Goal: Information Seeking & Learning: Understand process/instructions

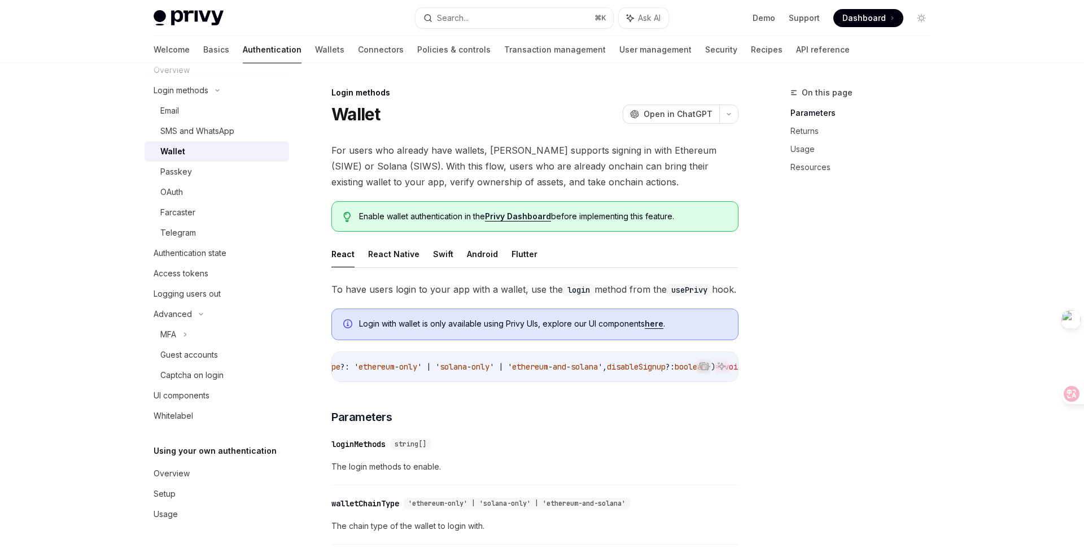
scroll to position [0, 328]
click at [891, 399] on div "On this page Parameters Returns Usage Resources" at bounding box center [854, 316] width 172 height 461
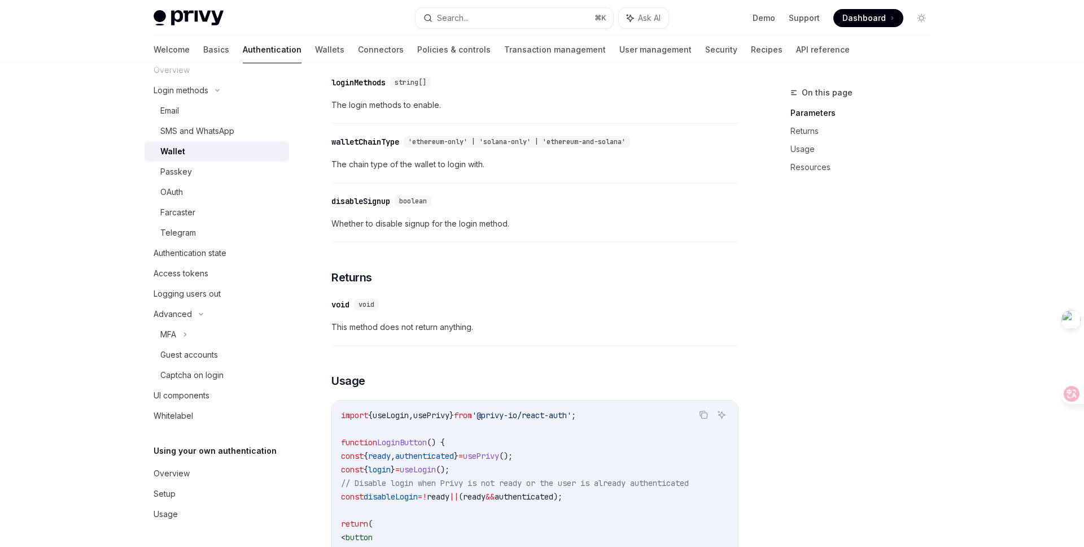
scroll to position [364, 0]
click at [363, 204] on div "disableSignup" at bounding box center [361, 198] width 59 height 11
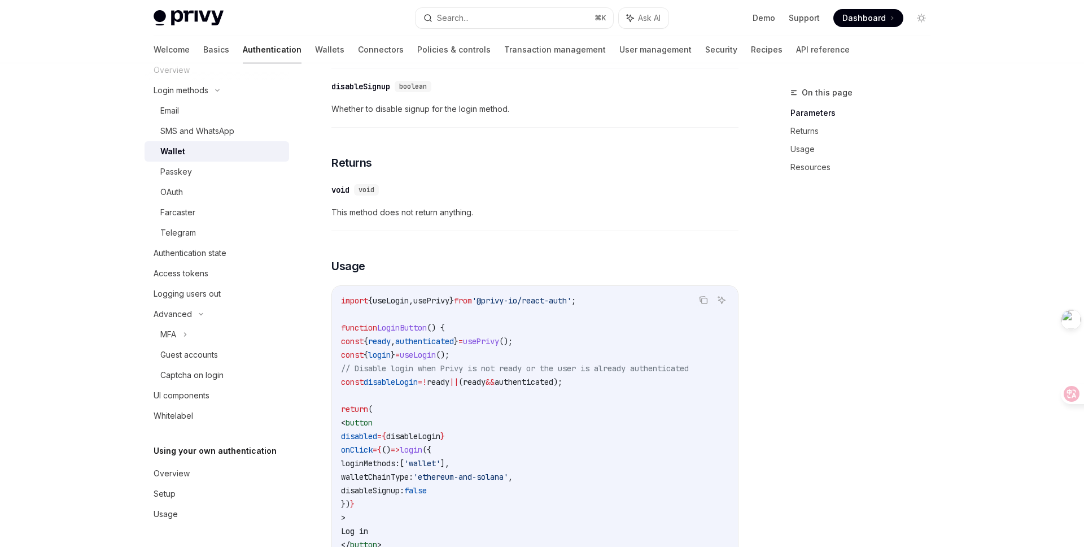
click at [363, 222] on div "​ void void This method does not return anything." at bounding box center [535, 204] width 407 height 54
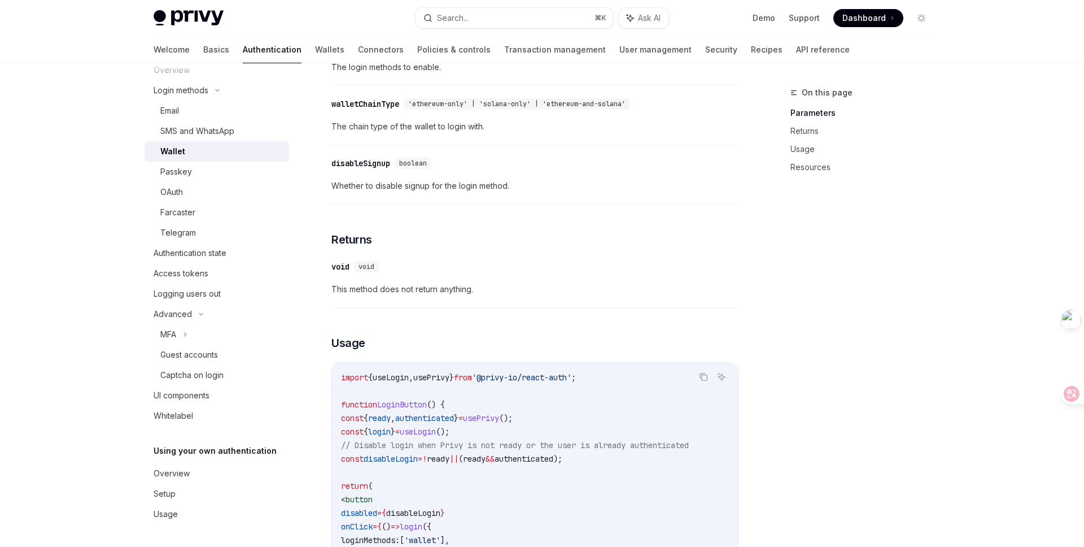
scroll to position [358, 0]
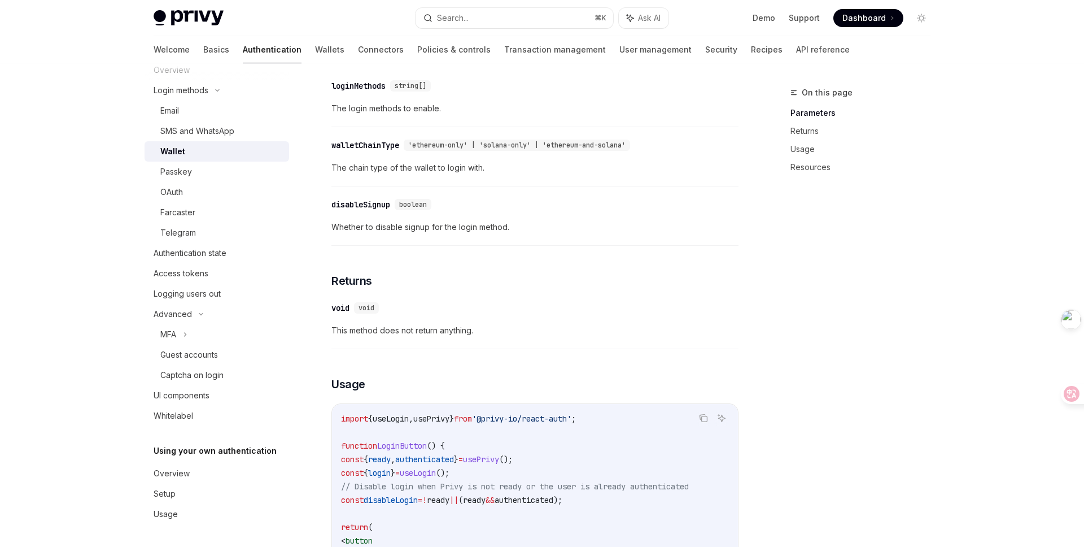
click at [808, 312] on div "On this page Parameters Returns Usage Resources" at bounding box center [854, 316] width 172 height 461
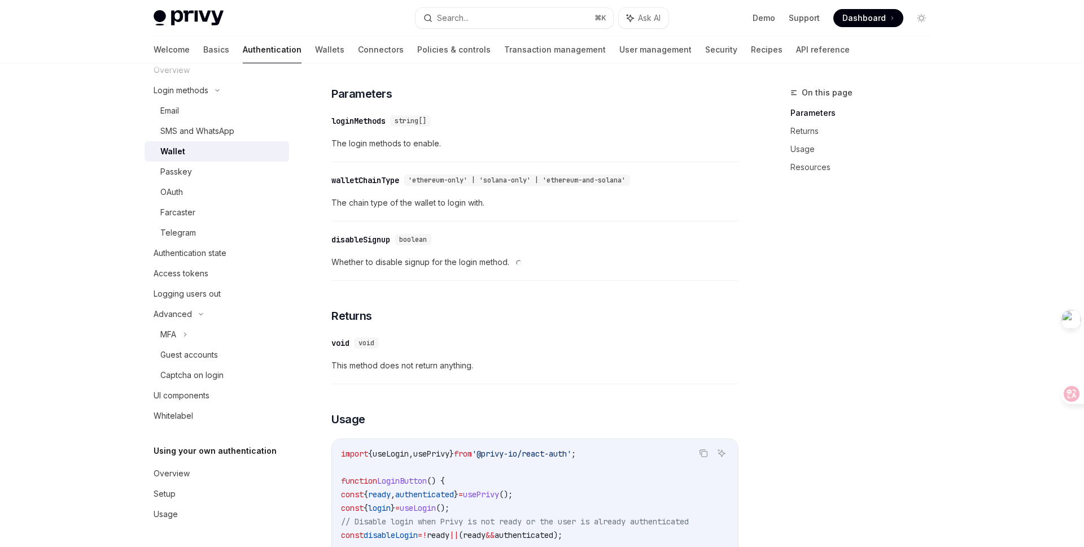
scroll to position [315, 0]
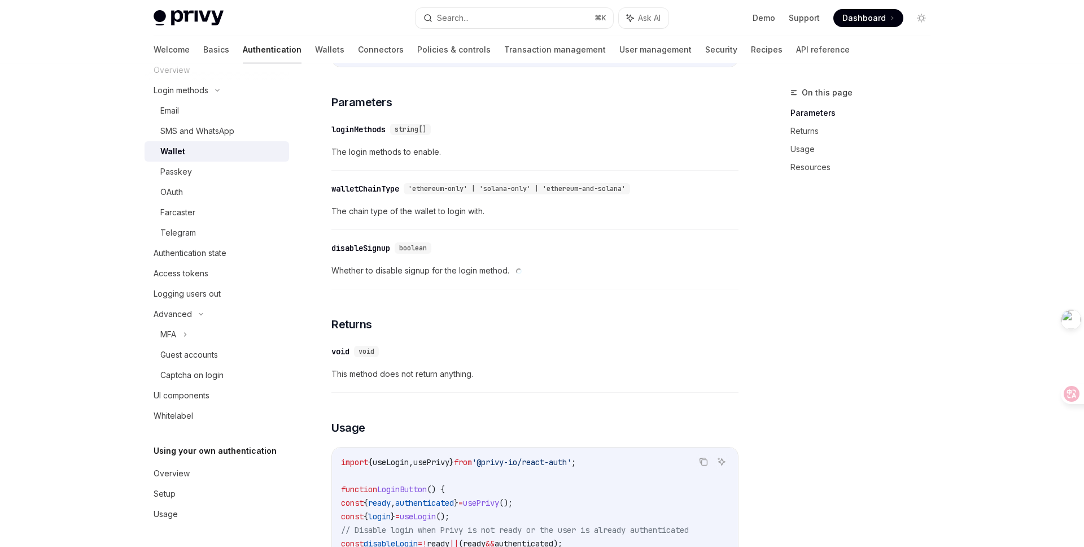
click at [828, 299] on div "On this page Parameters Returns Usage Resources" at bounding box center [854, 316] width 172 height 461
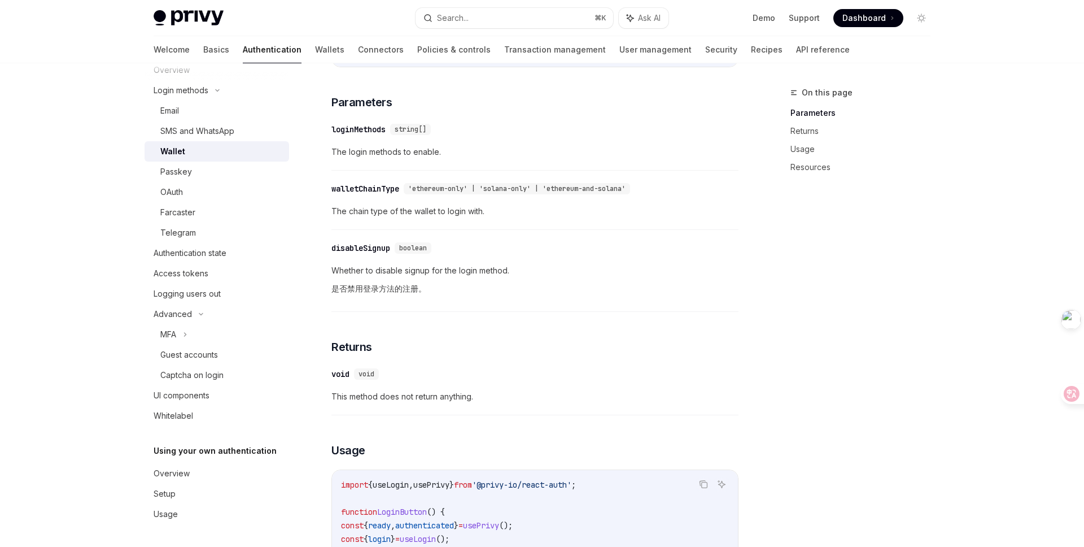
click at [833, 341] on div "On this page Parameters Returns Usage Resources" at bounding box center [854, 316] width 172 height 461
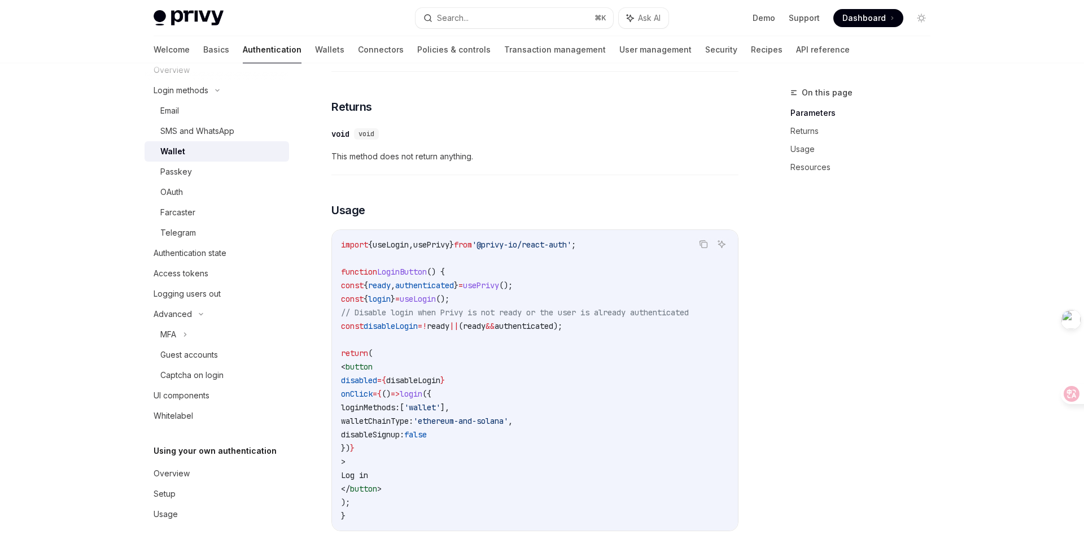
scroll to position [555, 0]
click at [882, 328] on div "On this page Parameters Returns Usage Resources" at bounding box center [854, 316] width 172 height 461
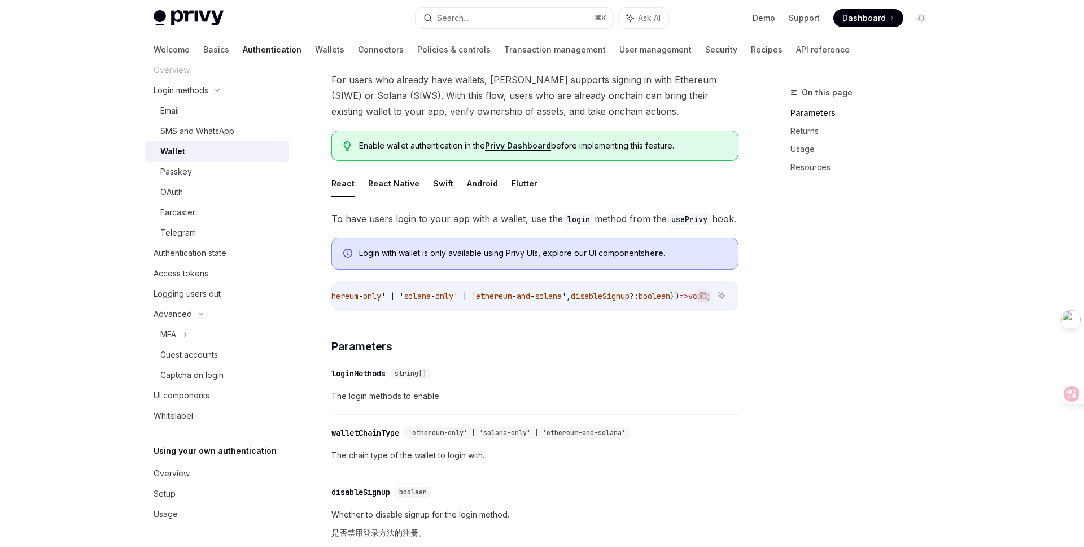
scroll to position [69, 0]
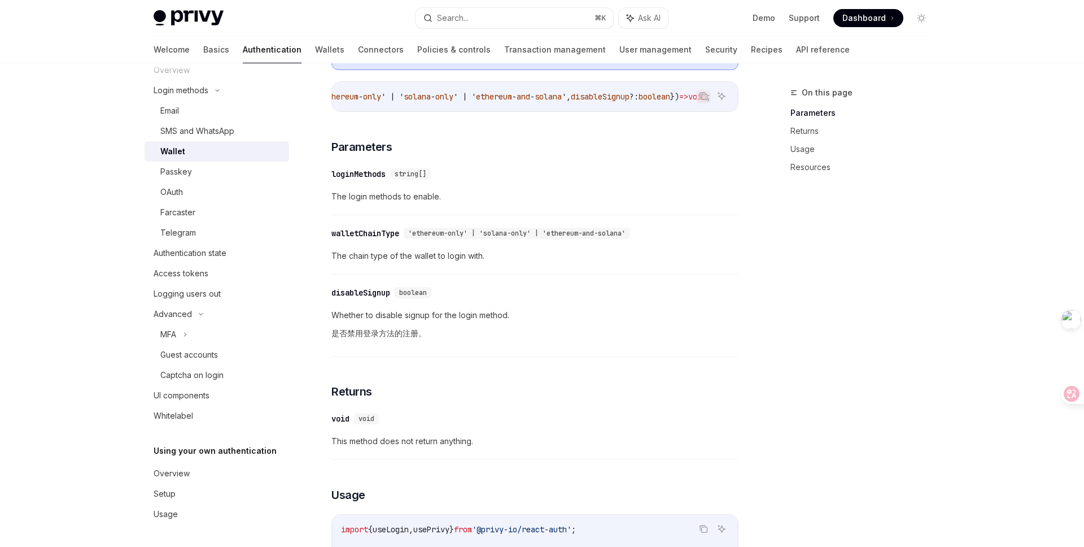
scroll to position [272, 0]
click at [502, 343] on span "Whether to disable signup for the login method. 是否禁用登录方法的注册。" at bounding box center [535, 325] width 407 height 36
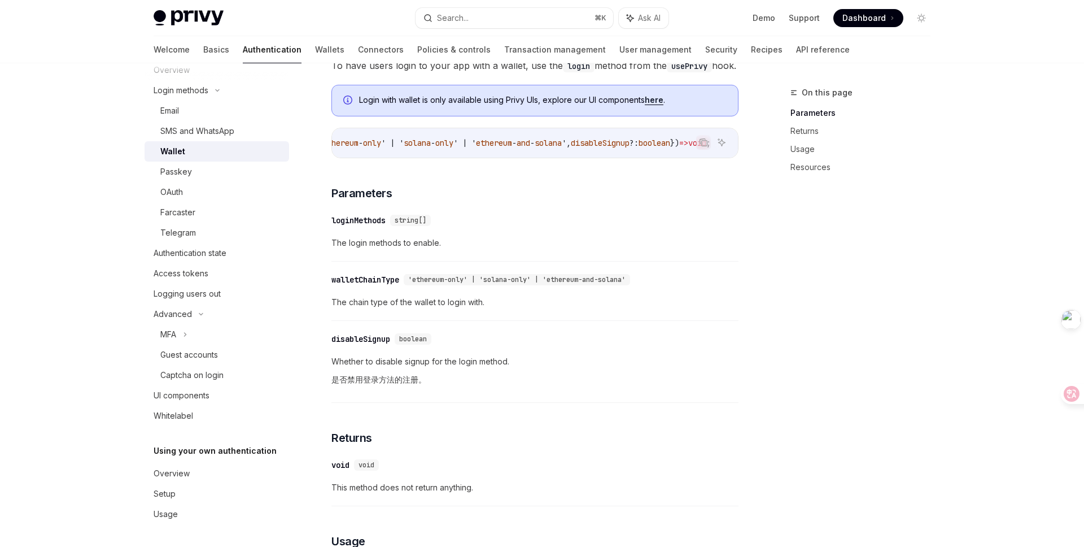
scroll to position [0, 0]
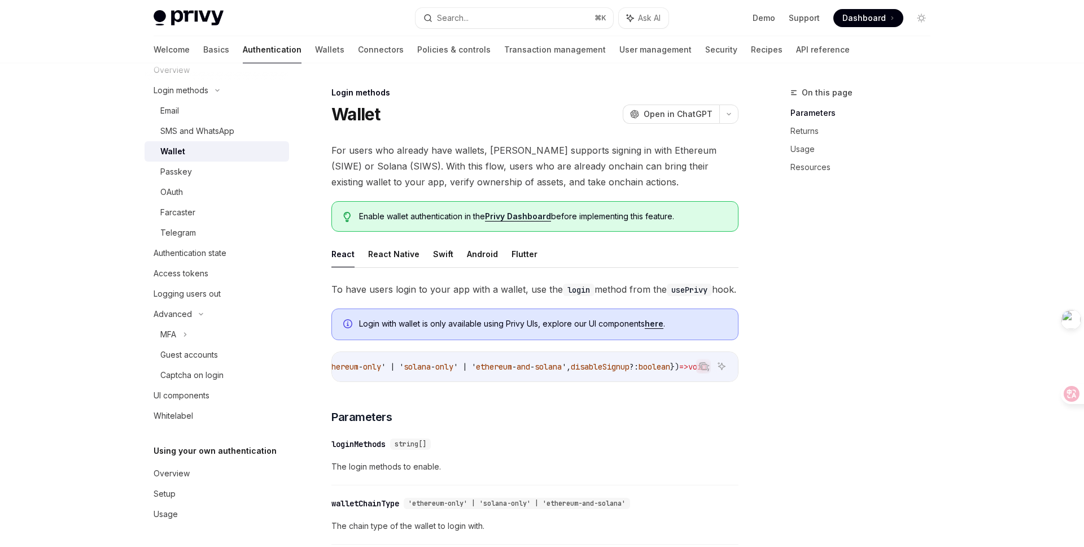
click at [866, 298] on div "On this page Parameters Returns Usage Resources" at bounding box center [854, 316] width 172 height 461
click at [820, 374] on div "On this page Parameters Returns Usage Resources" at bounding box center [854, 316] width 172 height 461
click at [914, 437] on div "On this page Parameters Returns Usage Resources" at bounding box center [854, 316] width 172 height 461
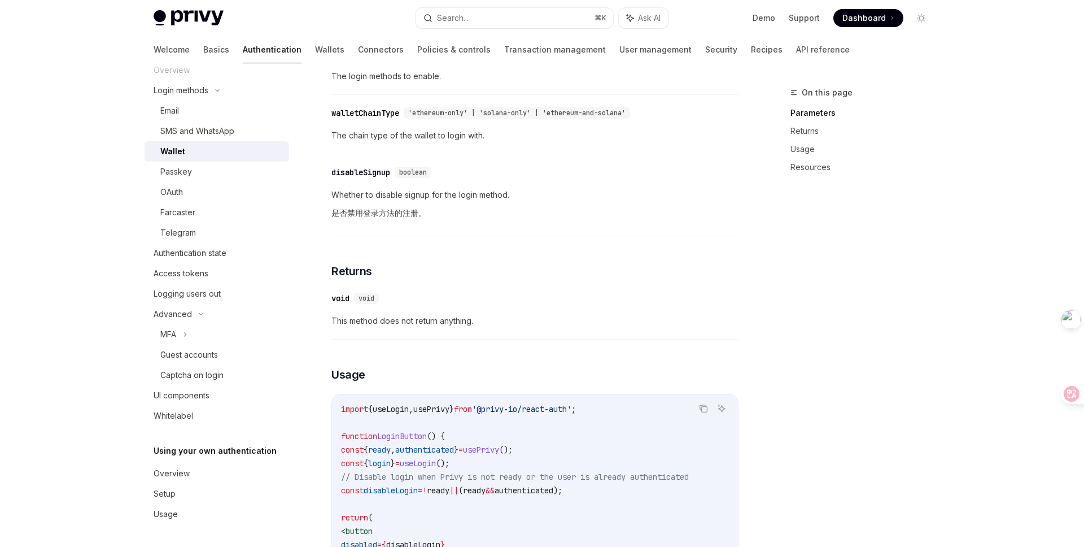
scroll to position [400, 0]
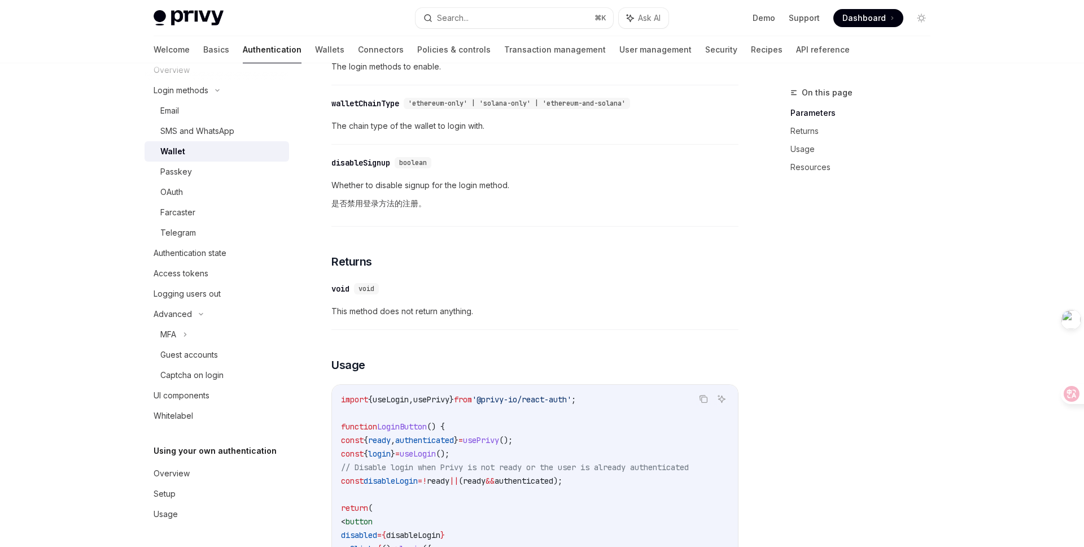
click at [416, 208] on font "是否禁用登录方法的注册。" at bounding box center [379, 203] width 95 height 10
click at [696, 321] on div "​ void void This method does not return anything." at bounding box center [535, 303] width 407 height 54
click at [469, 318] on span "This method does not return anything." at bounding box center [535, 311] width 407 height 14
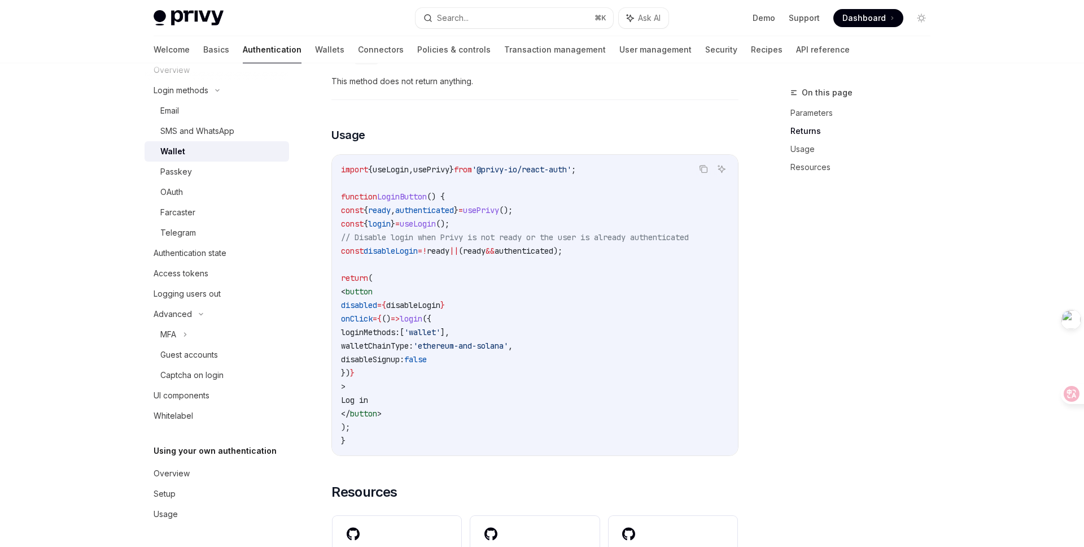
scroll to position [0, 0]
click at [656, 341] on code "import { useLogin , usePrivy } from '@privy-io/react-auth' ; function LoginButt…" at bounding box center [535, 305] width 388 height 285
click at [404, 364] on span "disableSignup:" at bounding box center [372, 359] width 63 height 10
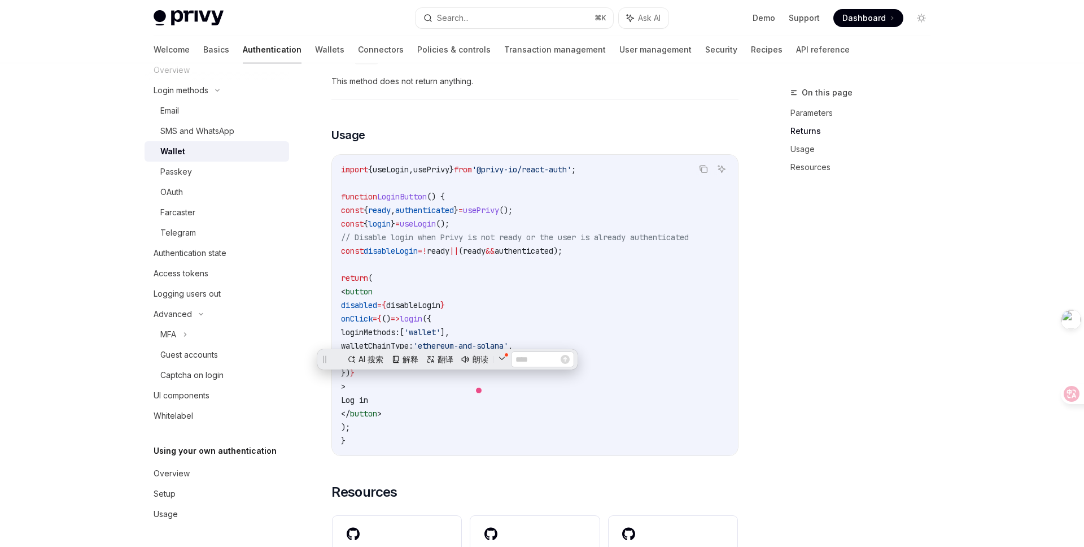
click at [555, 390] on code "import { useLogin , usePrivy } from '@privy-io/react-auth' ; function LoginButt…" at bounding box center [535, 305] width 388 height 285
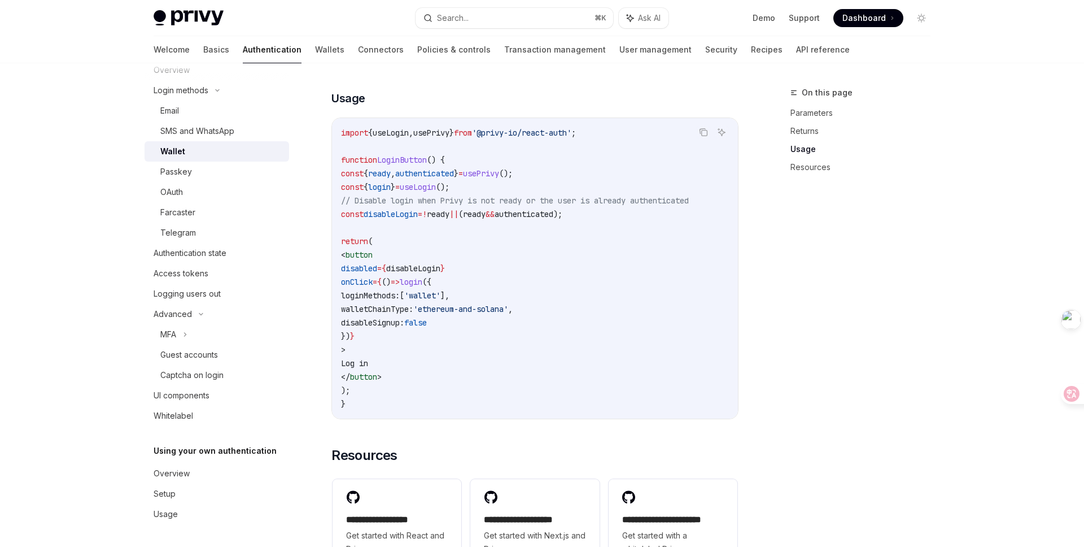
scroll to position [678, 0]
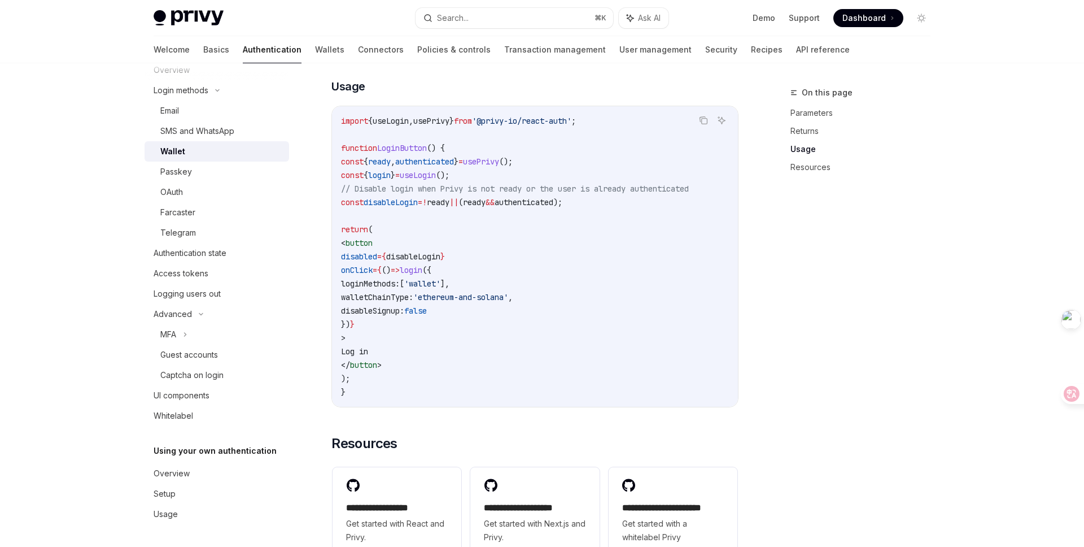
click at [546, 345] on code "import { useLogin , usePrivy } from '@privy-io/react-auth' ; function LoginButt…" at bounding box center [535, 256] width 388 height 285
click at [812, 319] on div "On this page Parameters Returns Usage Resources" at bounding box center [854, 316] width 172 height 461
type textarea "*"
click at [430, 362] on code "import { useLogin , usePrivy } from '@privy-io/react-auth' ; function LoginButt…" at bounding box center [535, 256] width 388 height 285
click at [439, 339] on code "import { useLogin , usePrivy } from '@privy-io/react-auth' ; function LoginButt…" at bounding box center [535, 256] width 388 height 285
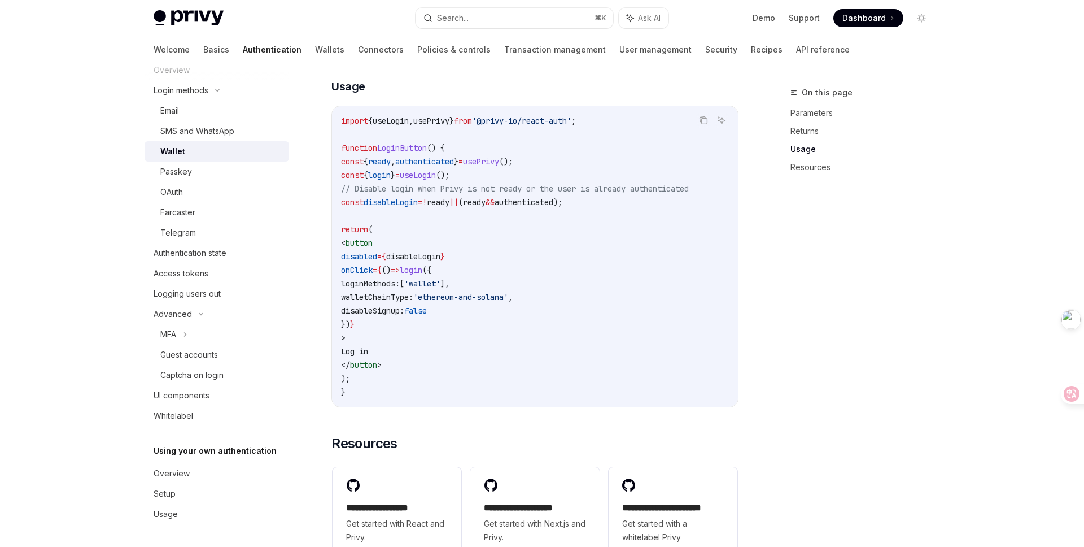
click at [404, 316] on span "disableSignup:" at bounding box center [372, 311] width 63 height 10
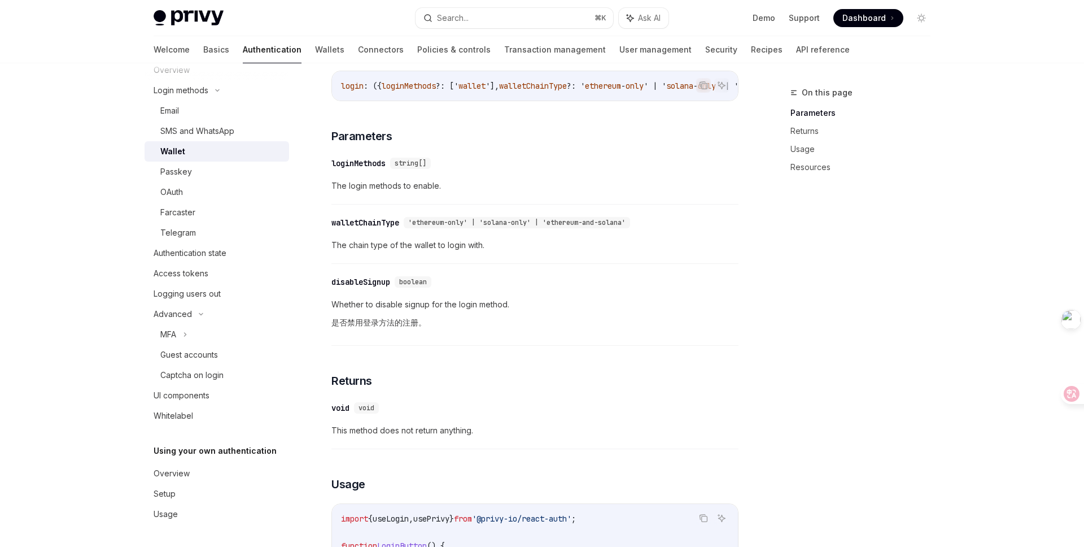
scroll to position [278, 0]
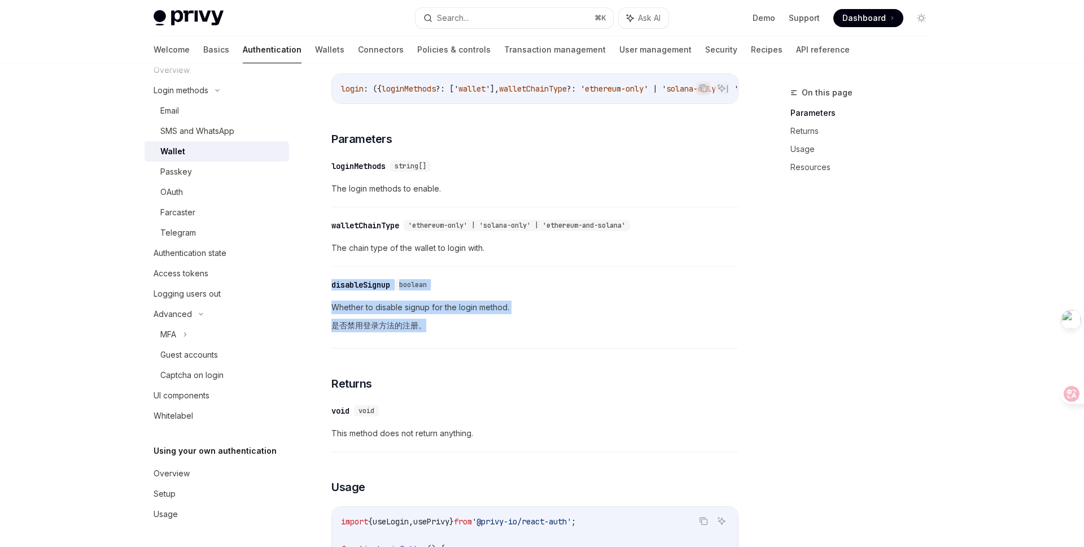
drag, startPoint x: 329, startPoint y: 300, endPoint x: 486, endPoint y: 351, distance: 165.0
click at [486, 351] on div "Login methods Wallet OpenAI Open in ChatGPT OpenAI Open in ChatGPT For users wh…" at bounding box center [429, 475] width 624 height 1335
click at [486, 337] on span "Whether to disable signup for the login method. 是否禁用登录方法的注册。" at bounding box center [535, 318] width 407 height 36
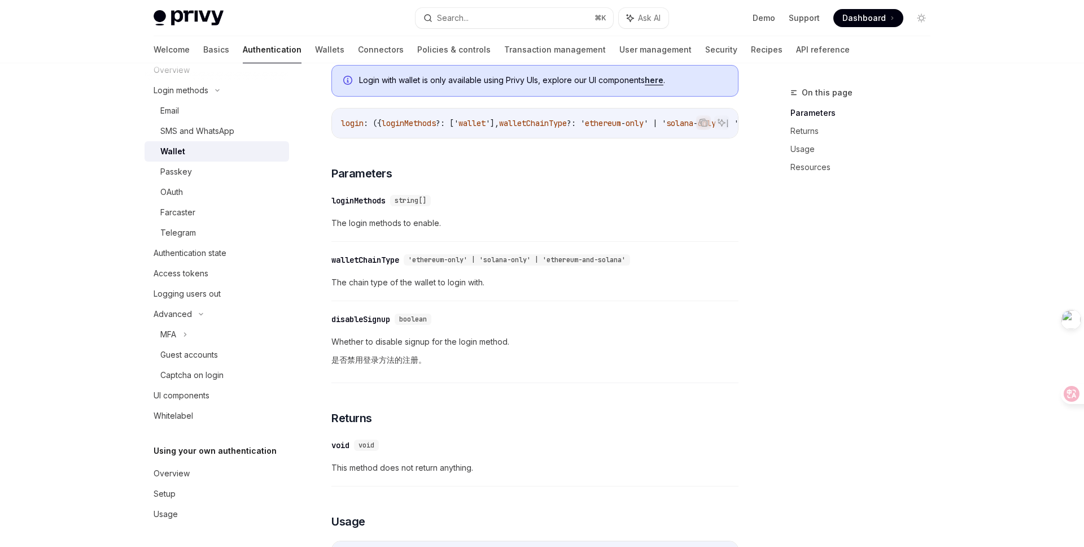
scroll to position [230, 0]
